Goal: Find contact information: Find contact information

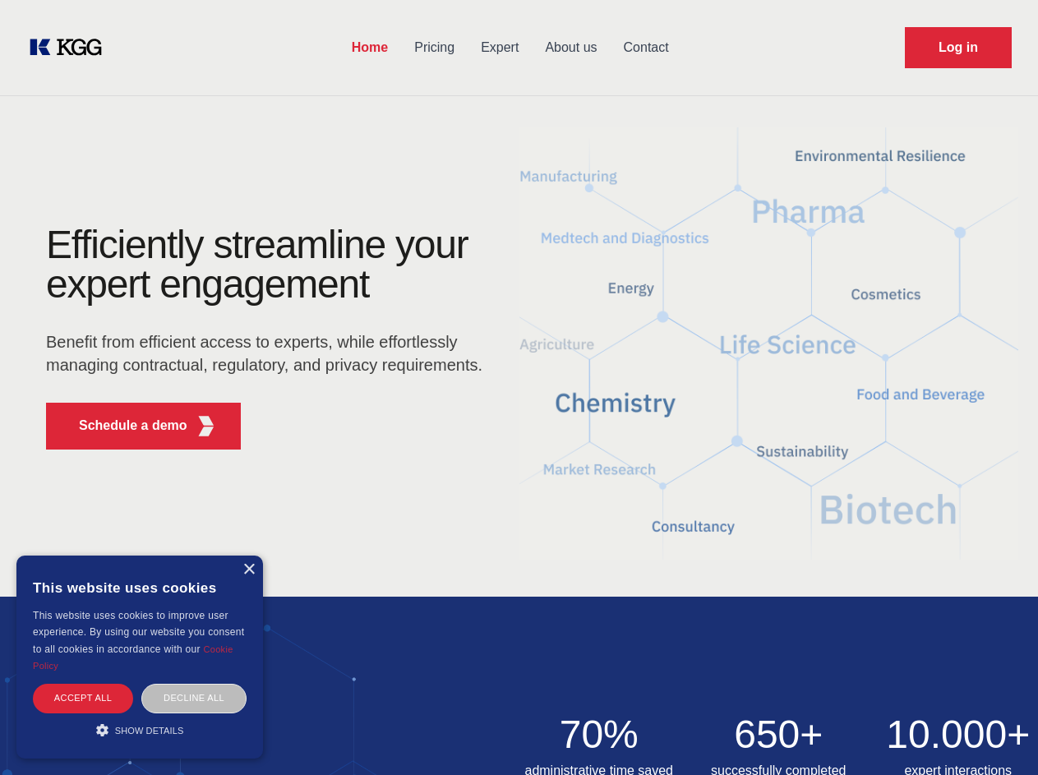
click at [519, 387] on div "Efficiently streamline your expert engagement Benefit from efficient access to …" at bounding box center [270, 344] width 500 height 238
click at [123, 426] on p "Schedule a demo" at bounding box center [133, 426] width 109 height 20
click at [248, 570] on div "× This website uses cookies This website uses cookies to improve user experienc…" at bounding box center [139, 657] width 247 height 203
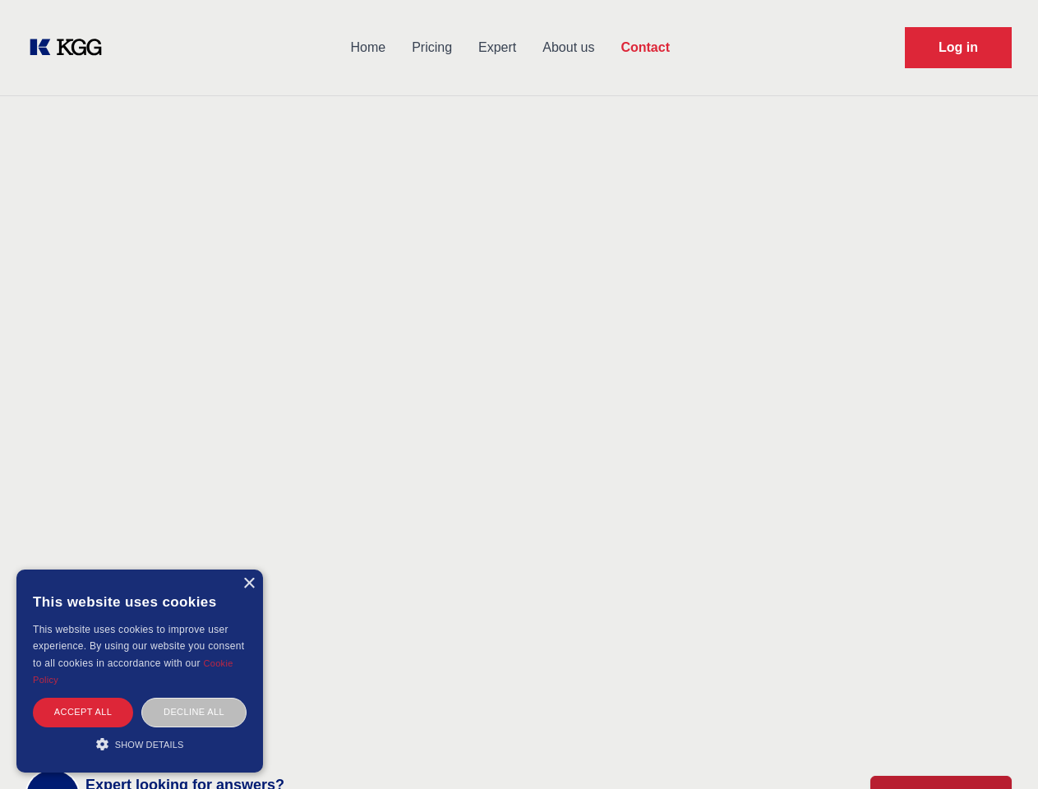
click at [83, 698] on div "Accept all" at bounding box center [83, 712] width 100 height 29
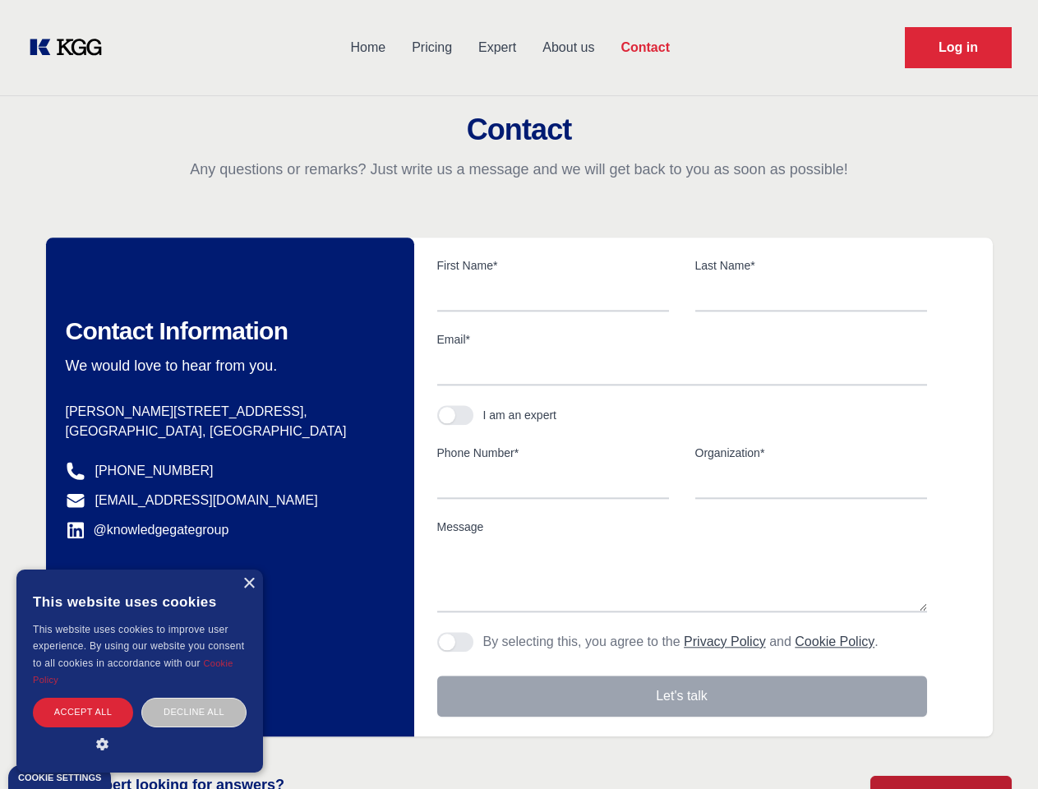
click at [194, 698] on div "Contact Information We would love to hear from you. Postal address [PERSON_NAME…" at bounding box center [230, 487] width 368 height 499
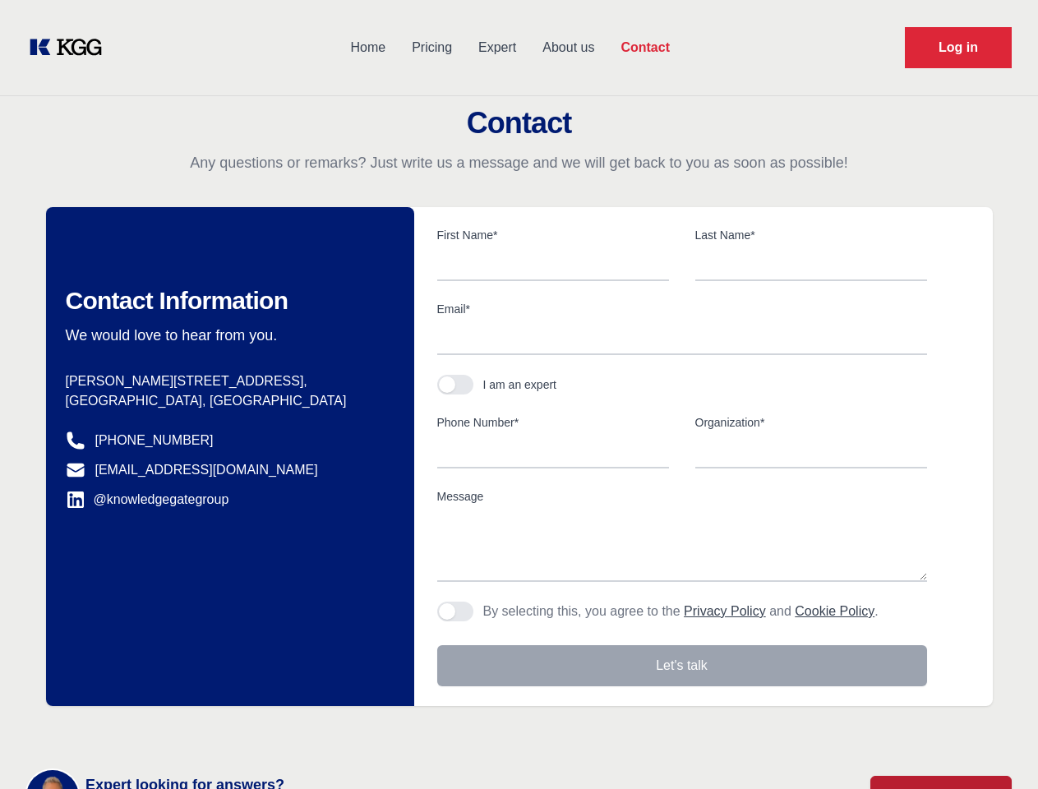
click at [140, 730] on main "Contact Any questions or remarks? Just write us a message and we will get back …" at bounding box center [519, 428] width 1038 height 856
